Goal: Task Accomplishment & Management: Manage account settings

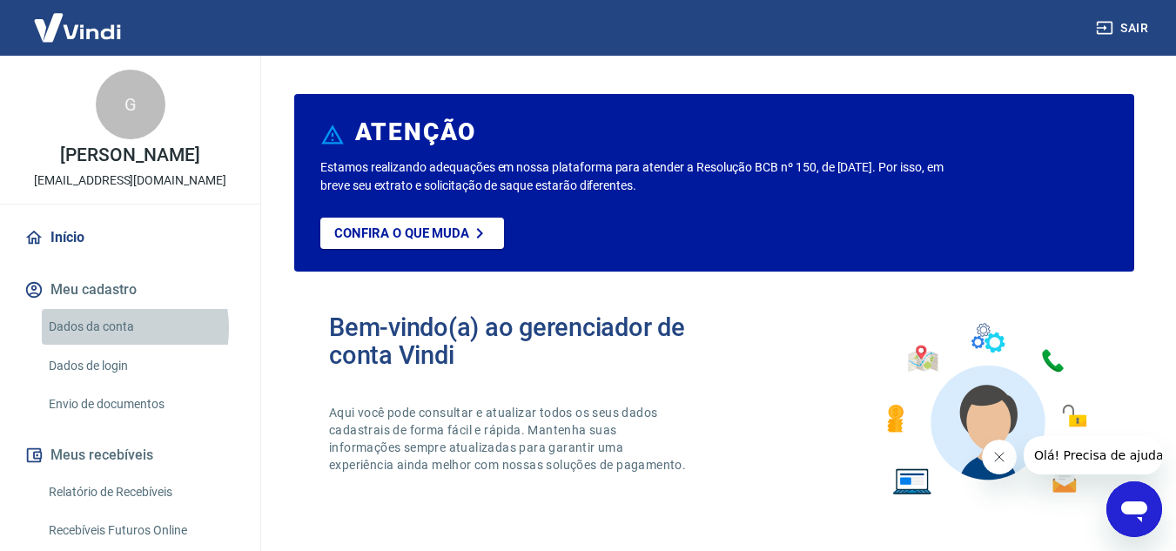
click at [104, 328] on link "Dados da conta" at bounding box center [141, 327] width 198 height 36
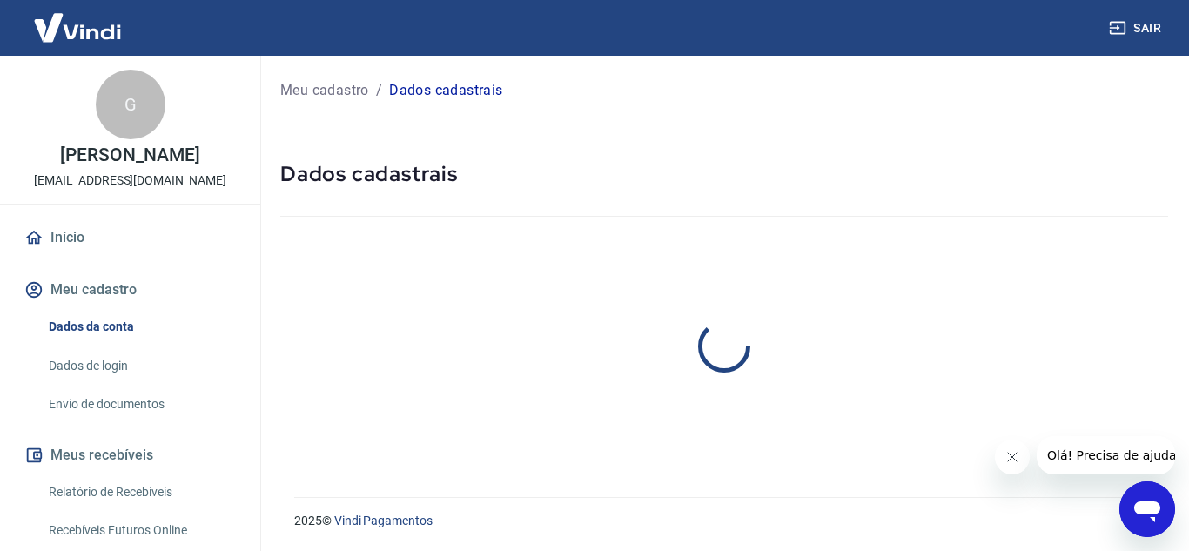
select select "SP"
select select "business"
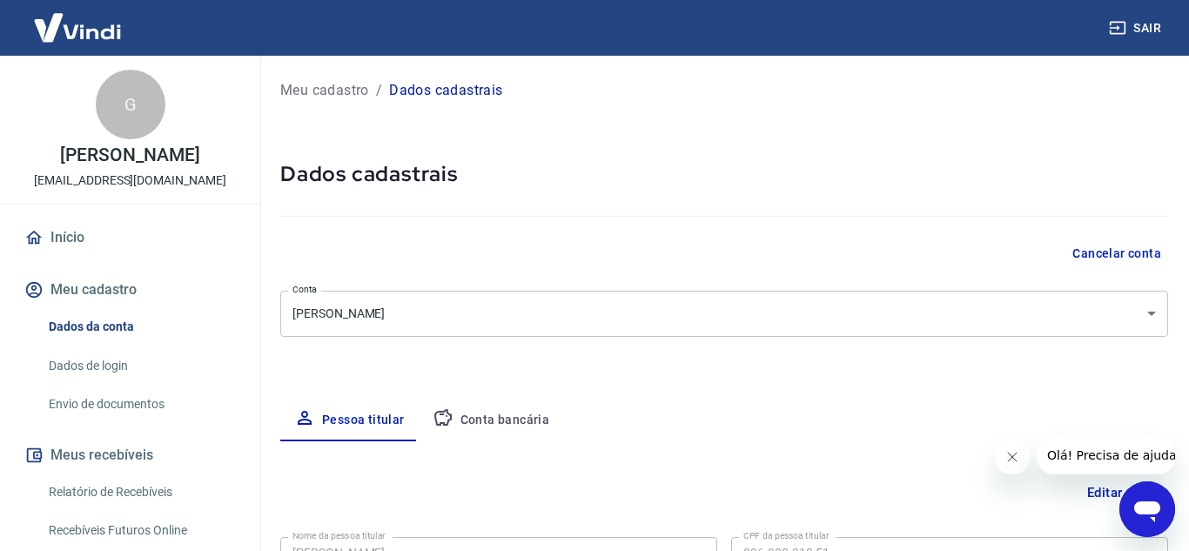
click at [1136, 312] on body "Sair G [PERSON_NAME] [EMAIL_ADDRESS][DOMAIN_NAME] Início Meu cadastro Dados da …" at bounding box center [594, 275] width 1189 height 551
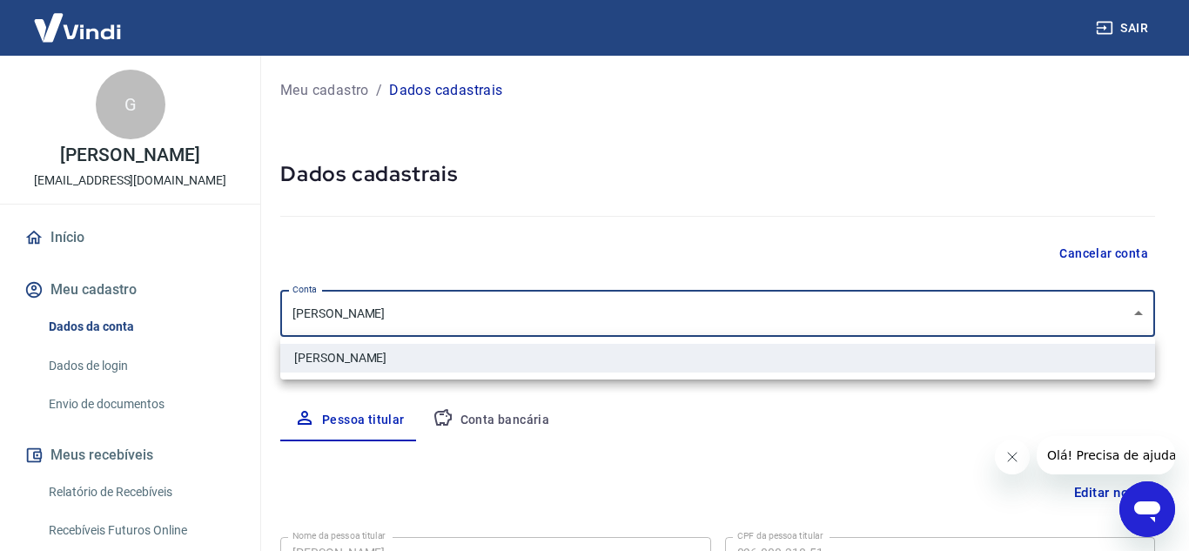
click at [1136, 312] on div at bounding box center [594, 275] width 1189 height 551
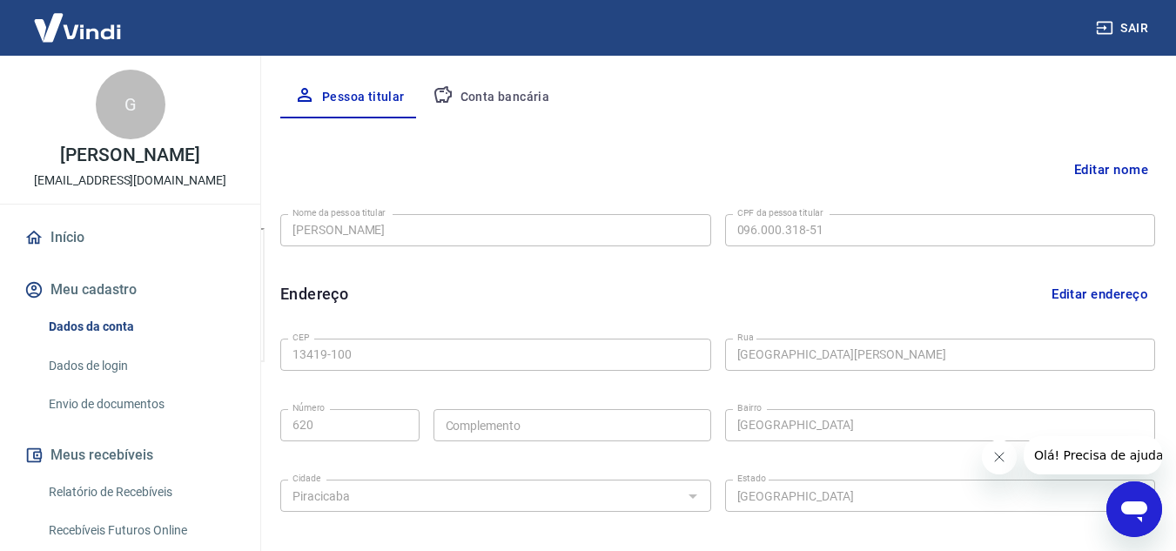
scroll to position [348, 0]
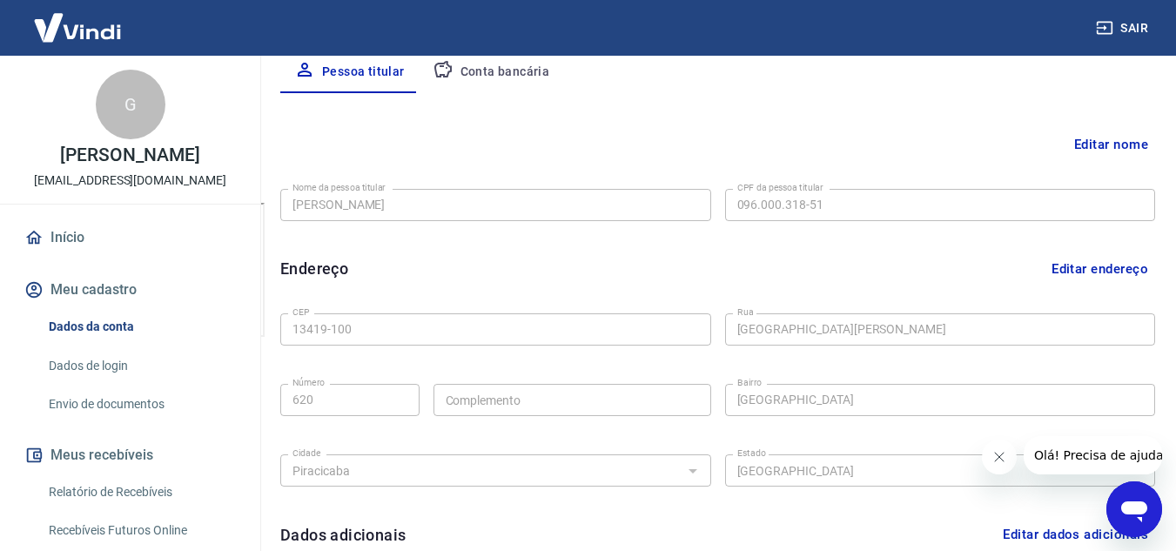
click at [1094, 140] on button "Editar nome" at bounding box center [1111, 144] width 88 height 33
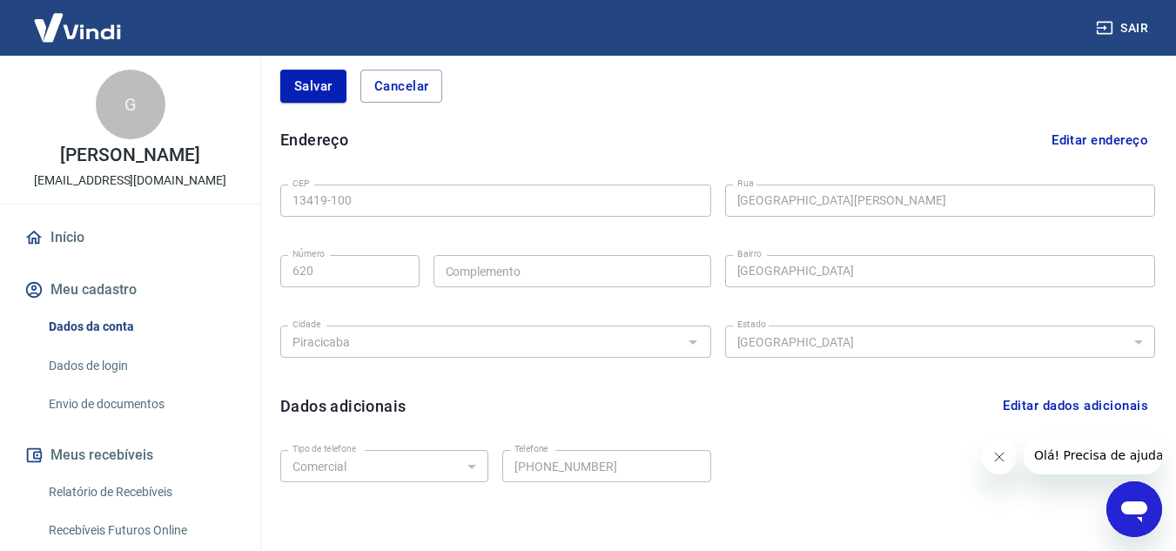
scroll to position [288, 0]
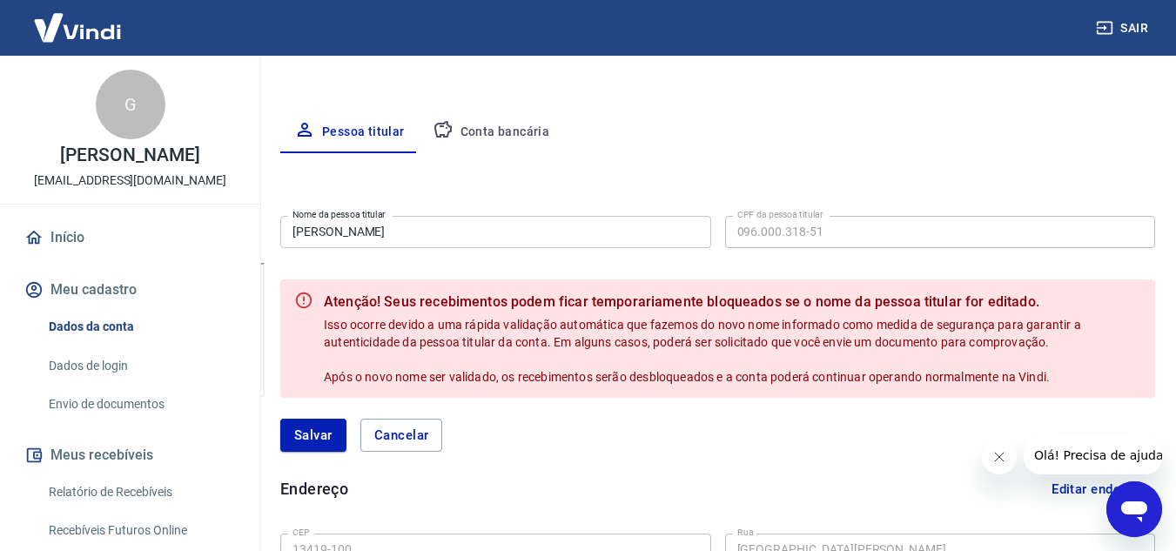
click at [457, 238] on input "[PERSON_NAME]" at bounding box center [495, 232] width 431 height 32
click at [833, 142] on div "Pessoa titular Conta bancária" at bounding box center [717, 132] width 875 height 42
click at [401, 430] on button "Cancelar" at bounding box center [401, 435] width 83 height 33
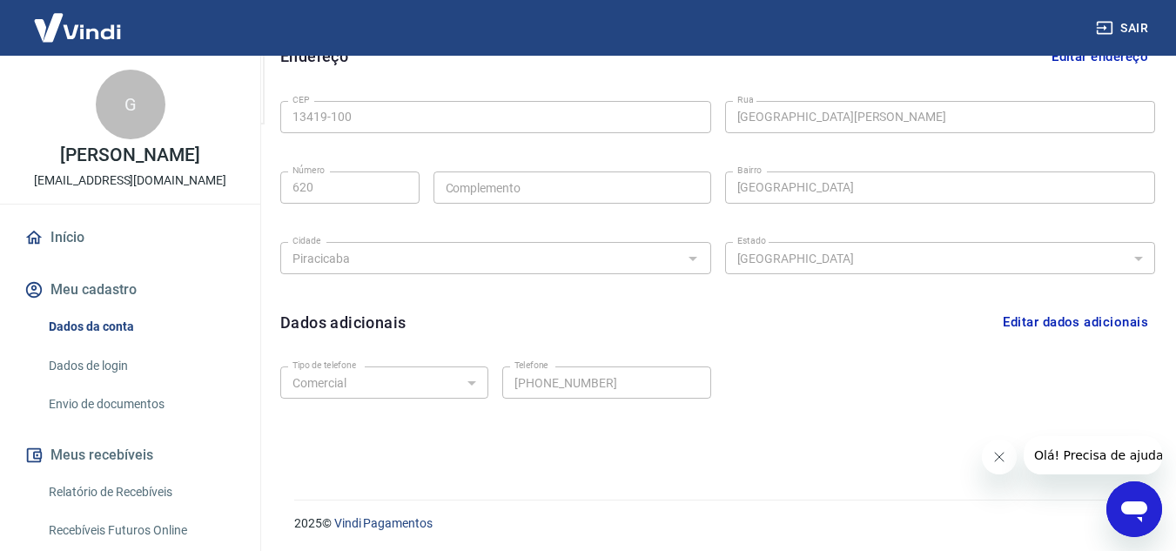
scroll to position [563, 0]
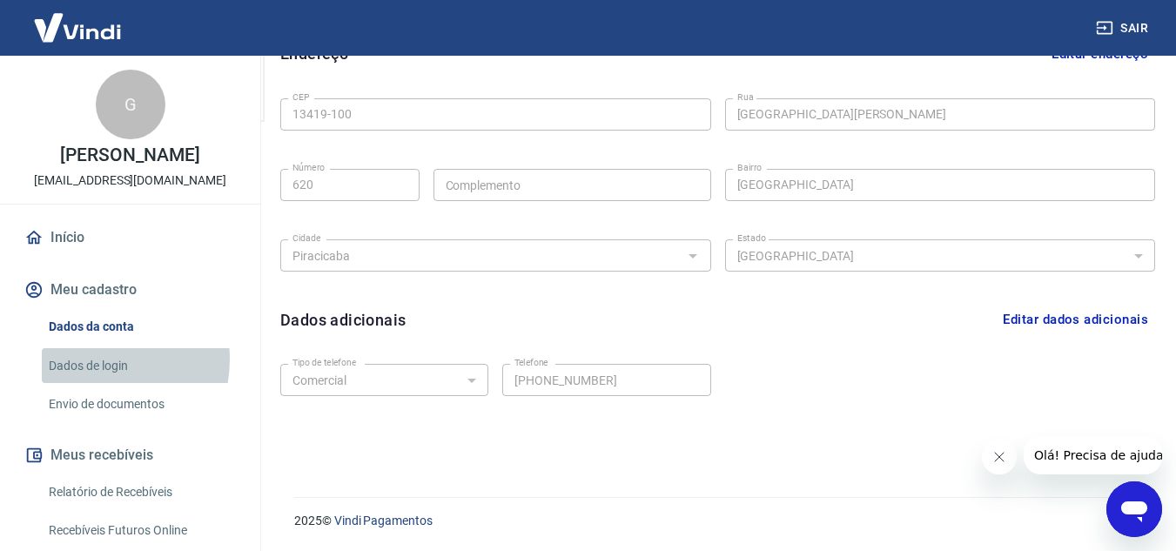
click at [86, 359] on link "Dados de login" at bounding box center [141, 366] width 198 height 36
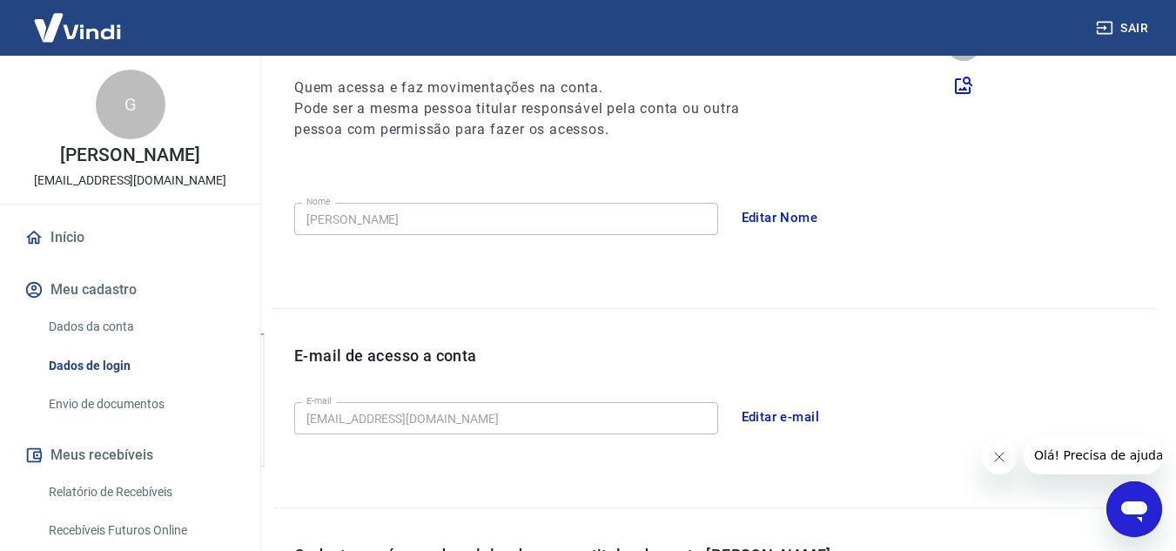
scroll to position [261, 0]
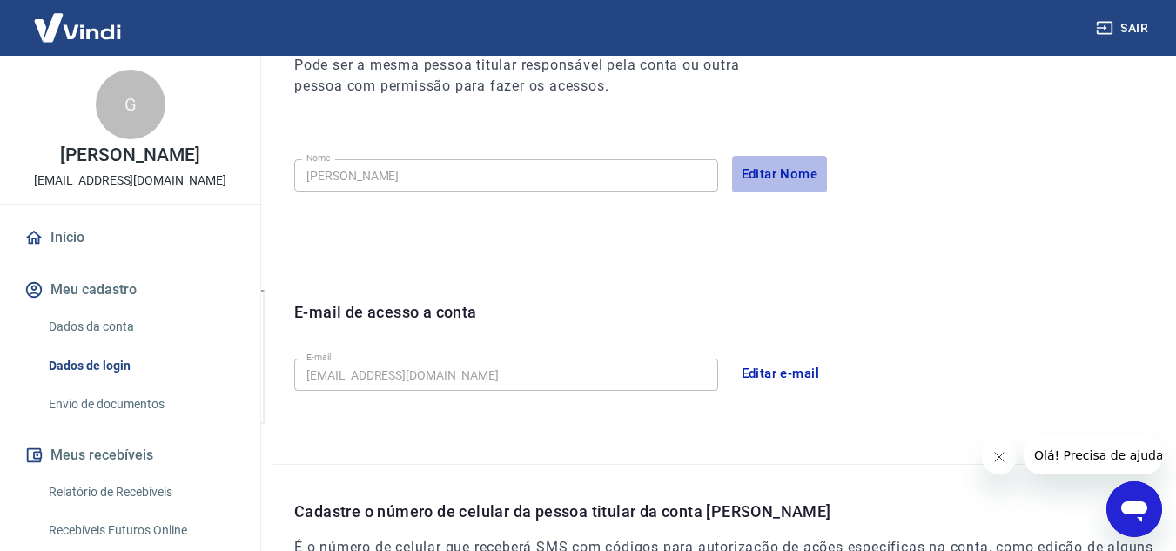
click at [792, 174] on button "Editar Nome" at bounding box center [780, 174] width 96 height 37
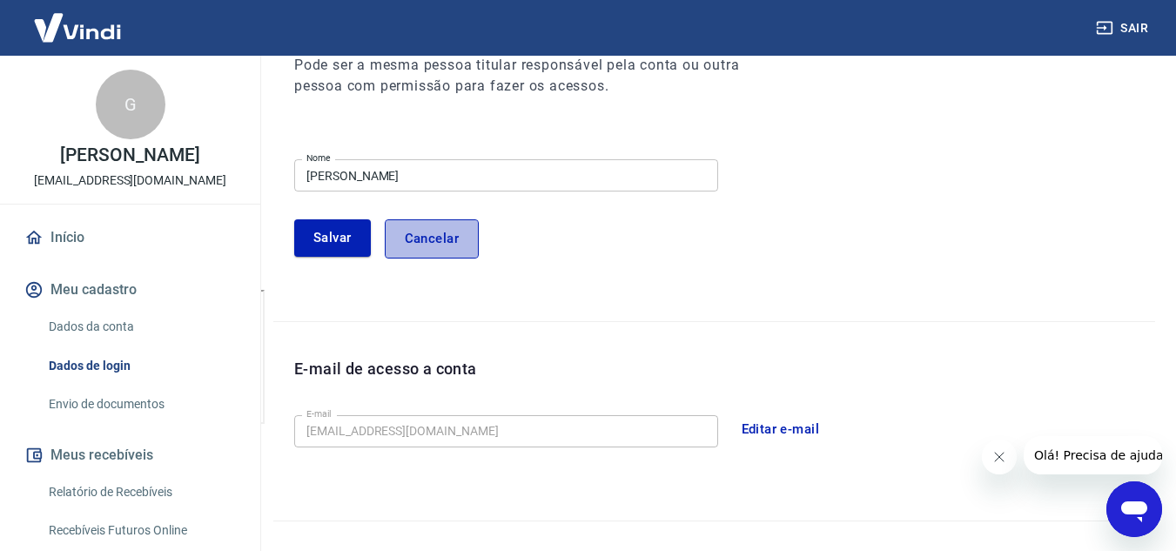
click at [441, 241] on button "Cancelar" at bounding box center [432, 238] width 94 height 38
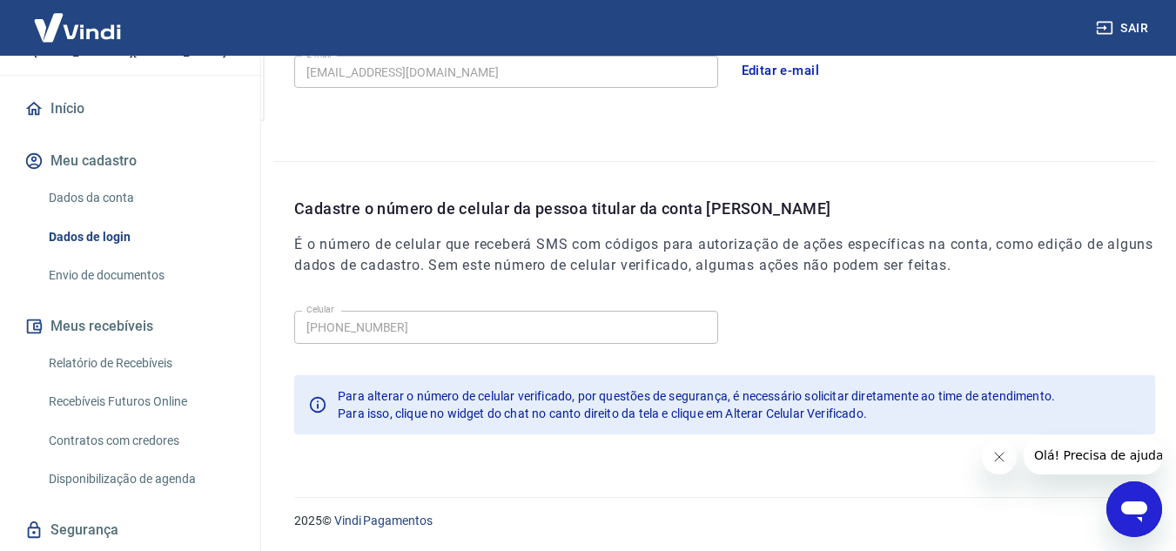
scroll to position [174, 0]
